Goal: Task Accomplishment & Management: Manage account settings

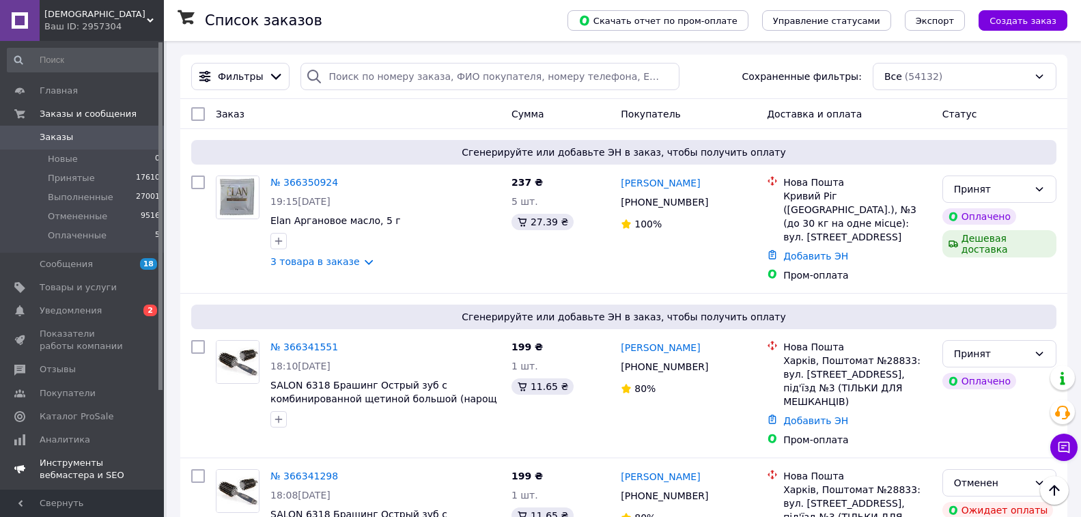
click at [79, 311] on span "Уведомления" at bounding box center [71, 311] width 62 height 12
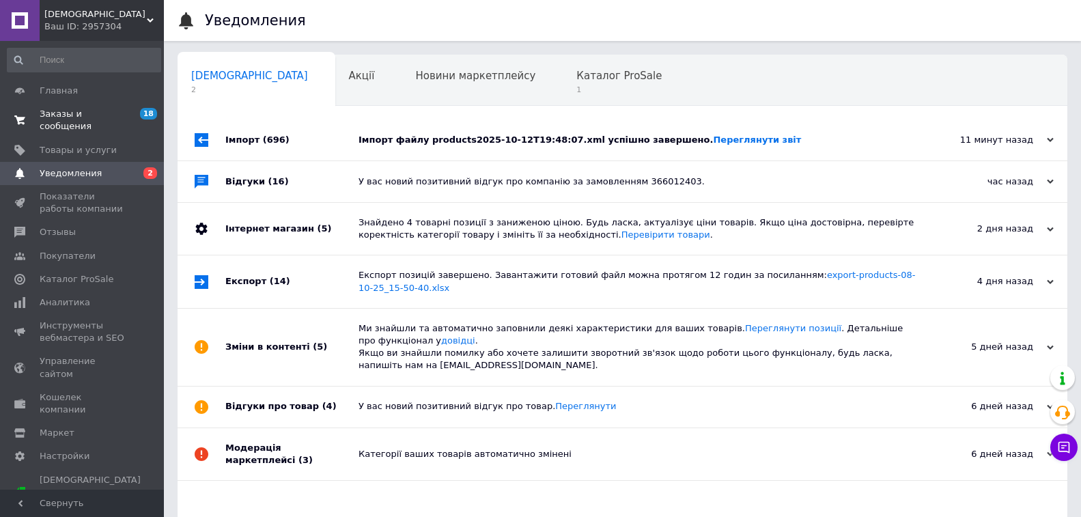
click at [72, 113] on span "Заказы и сообщения" at bounding box center [83, 120] width 87 height 25
